Goal: Task Accomplishment & Management: Use online tool/utility

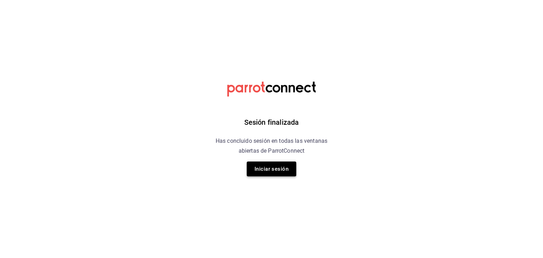
click at [277, 167] on button "Iniciar sesión" at bounding box center [272, 169] width 50 height 15
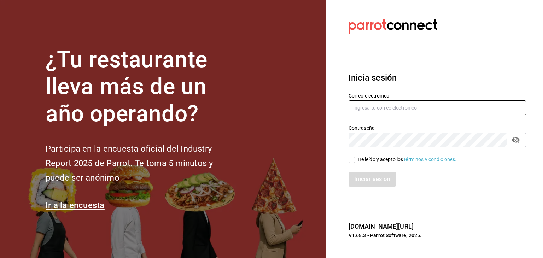
click at [393, 109] on input "text" at bounding box center [438, 107] width 178 height 15
type input "[EMAIL_ADDRESS][DOMAIN_NAME]"
click at [350, 161] on input "He leído y acepto los Términos y condiciones." at bounding box center [352, 160] width 6 height 6
checkbox input "true"
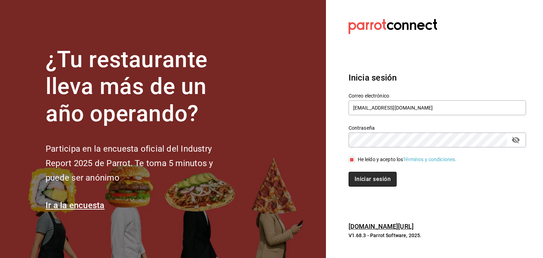
click at [371, 177] on button "Iniciar sesión" at bounding box center [373, 179] width 48 height 15
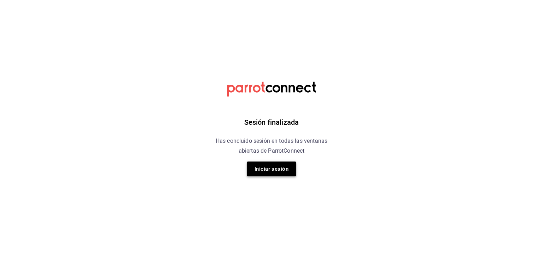
click at [273, 167] on button "Iniciar sesión" at bounding box center [272, 169] width 50 height 15
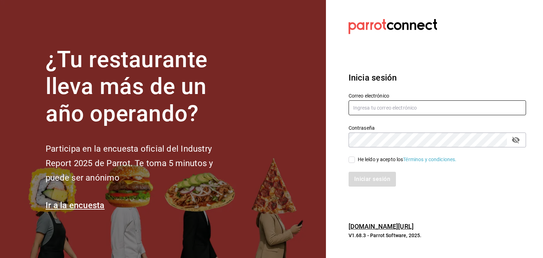
click at [380, 111] on input "text" at bounding box center [438, 107] width 178 height 15
type input "facdonpedro@gmail.com"
click at [353, 160] on input "He leído y acepto los Términos y condiciones." at bounding box center [352, 160] width 6 height 6
checkbox input "true"
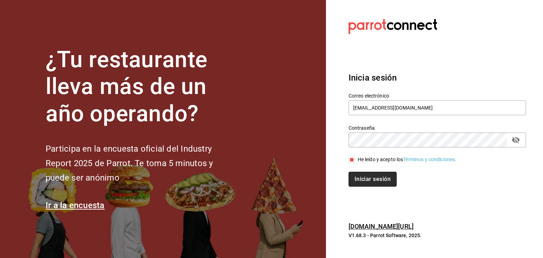
click at [364, 179] on button "Iniciar sesión" at bounding box center [373, 179] width 48 height 15
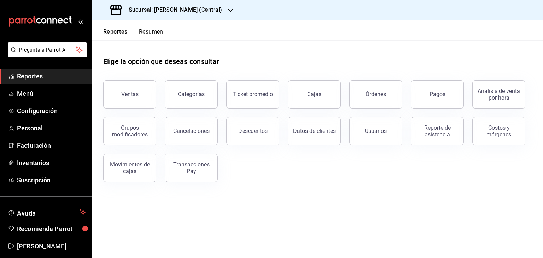
click at [230, 8] on icon "button" at bounding box center [231, 10] width 6 height 6
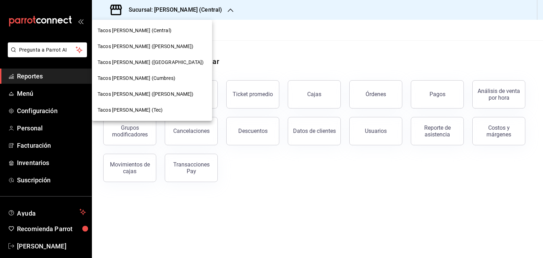
click at [146, 111] on span "Tacos [PERSON_NAME] (Tec)" at bounding box center [130, 109] width 65 height 7
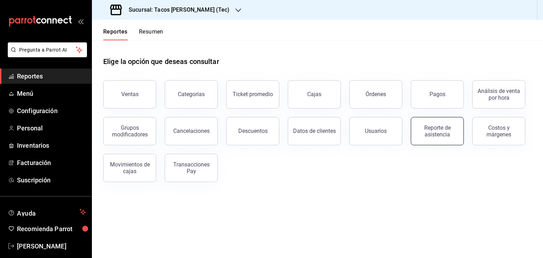
click at [435, 127] on div "Reporte de asistencia" at bounding box center [437, 130] width 44 height 13
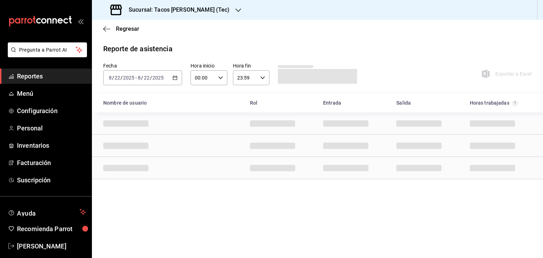
click at [174, 77] on \(Stroke\) "button" at bounding box center [175, 77] width 4 height 0
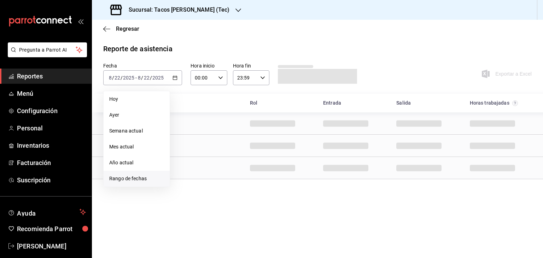
click at [135, 177] on span "Rango de fechas" at bounding box center [136, 178] width 55 height 7
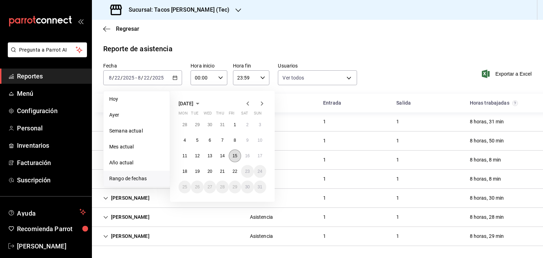
click at [233, 155] on abbr "15" at bounding box center [235, 155] width 5 height 5
click at [235, 175] on button "22" at bounding box center [235, 171] width 12 height 13
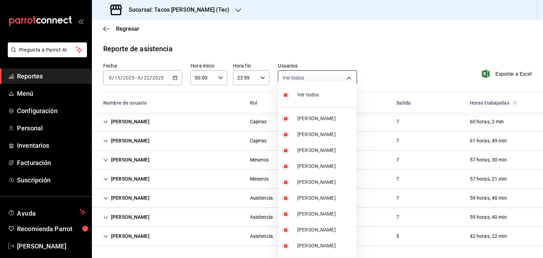
click at [301, 75] on body "Pregunta a Parrot AI Reportes Menú Configuración Personal Inventarios Facturaci…" at bounding box center [271, 129] width 543 height 258
click at [301, 75] on div at bounding box center [271, 129] width 543 height 258
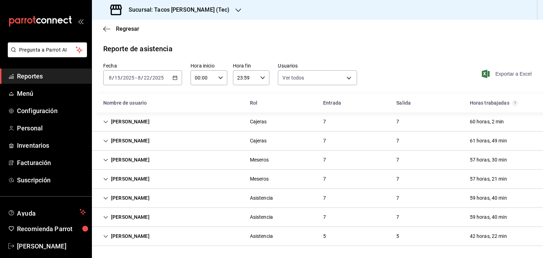
click at [510, 70] on span "Exportar a Excel" at bounding box center [507, 74] width 48 height 8
